Goal: Transaction & Acquisition: Purchase product/service

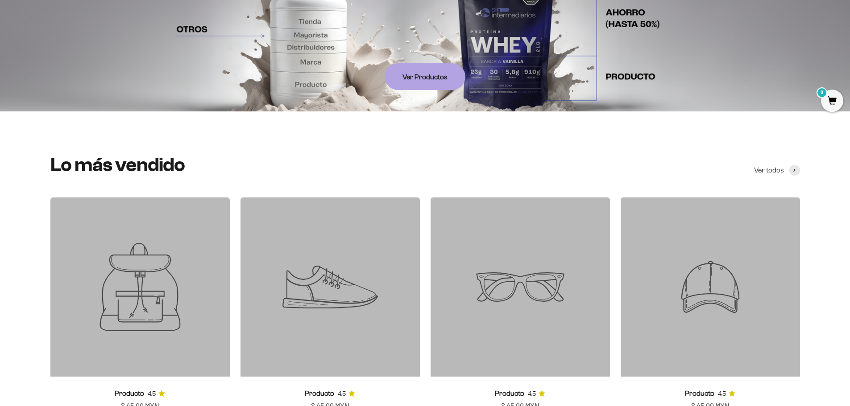
scroll to position [45, 0]
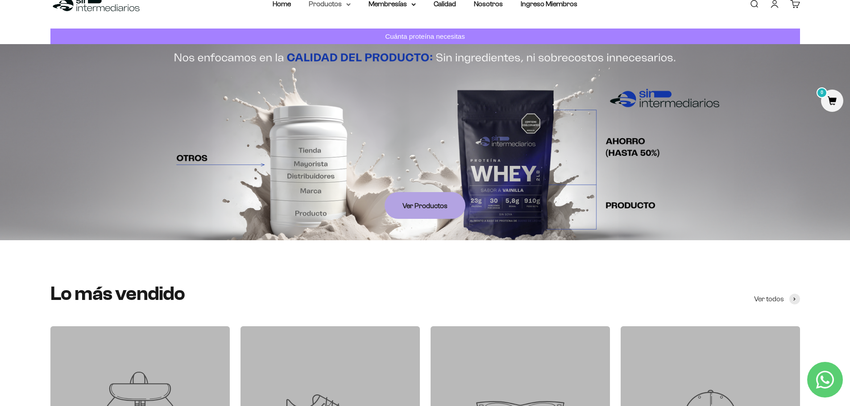
click at [349, 3] on icon at bounding box center [348, 4] width 4 height 3
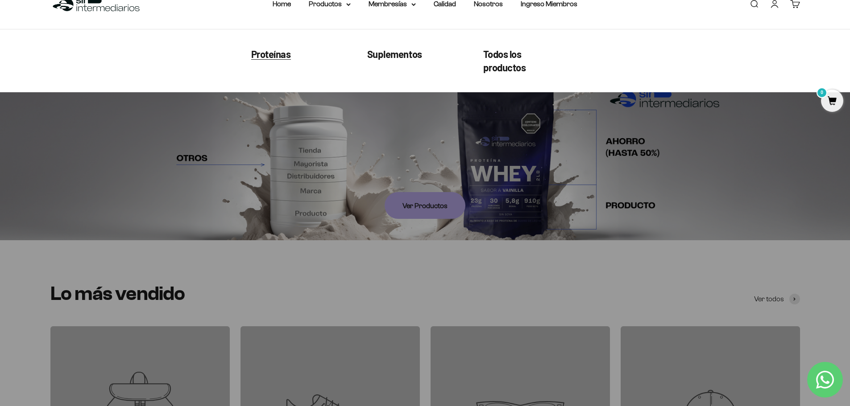
click at [280, 57] on span "Proteínas" at bounding box center [271, 54] width 40 height 12
